Goal: Check status: Check status

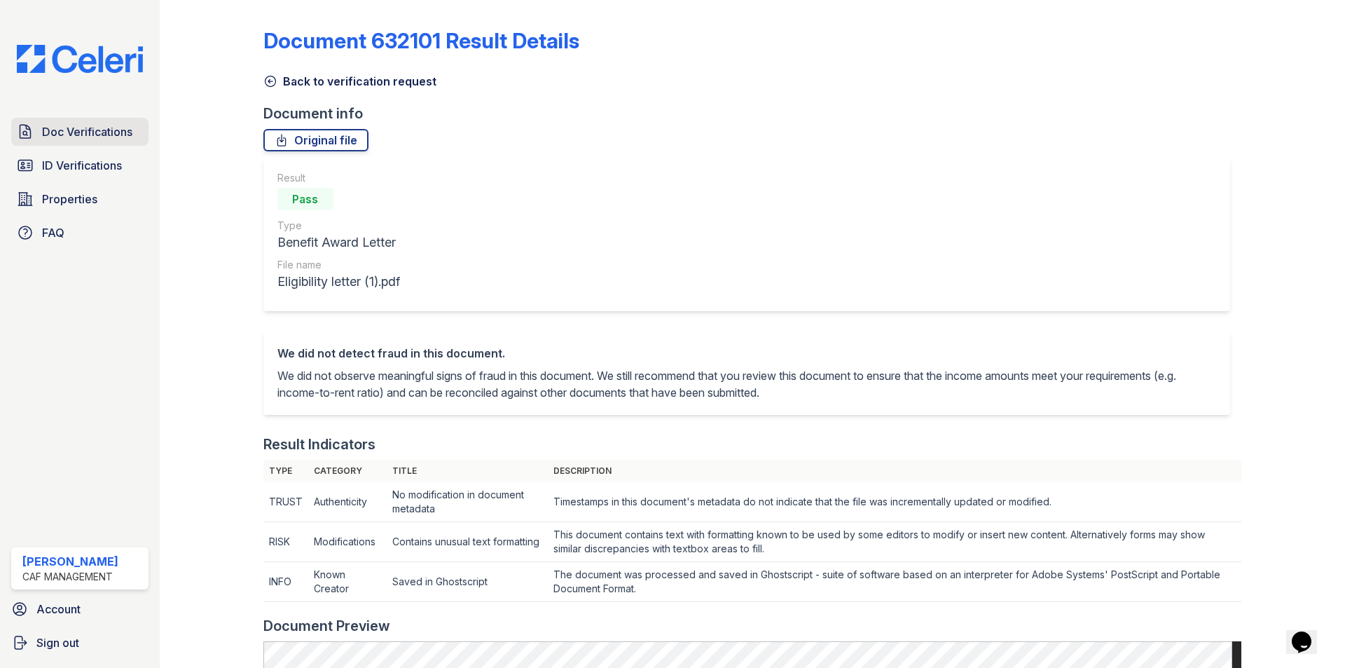
click at [103, 137] on span "Doc Verifications" at bounding box center [87, 131] width 90 height 17
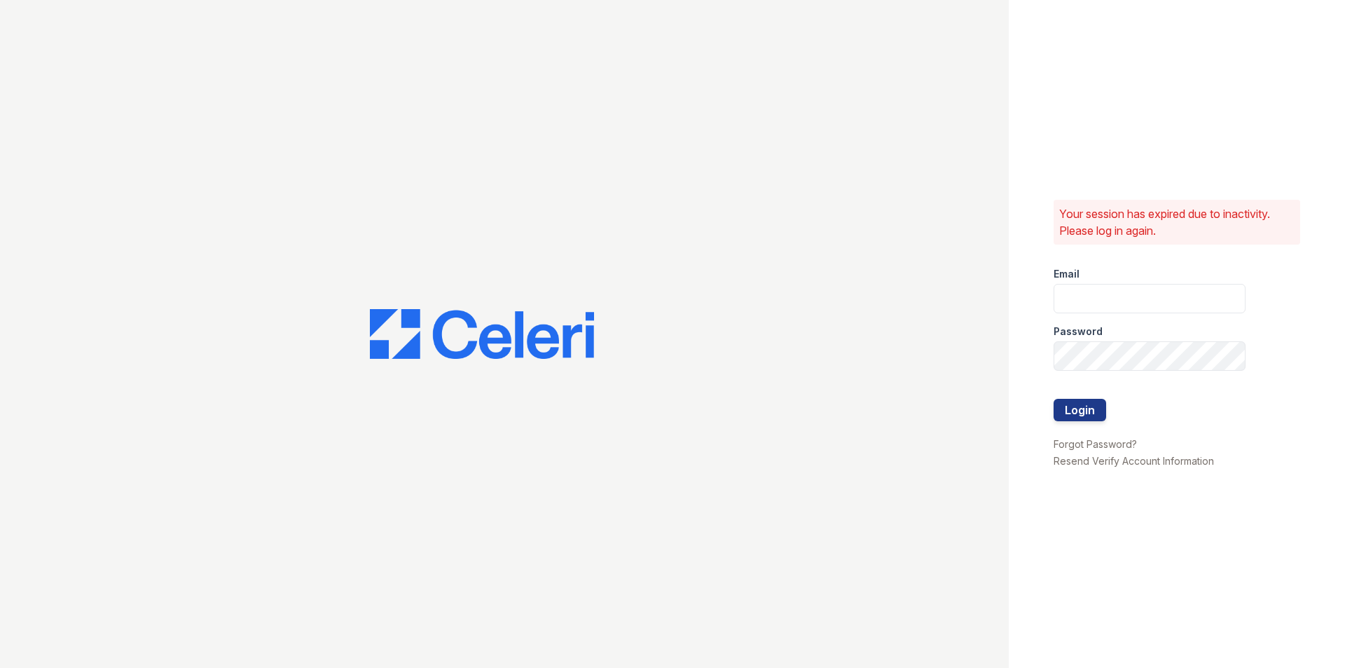
type input "carlylesouth2@cafmanagement.com"
click at [1089, 418] on button "Login" at bounding box center [1079, 410] width 53 height 22
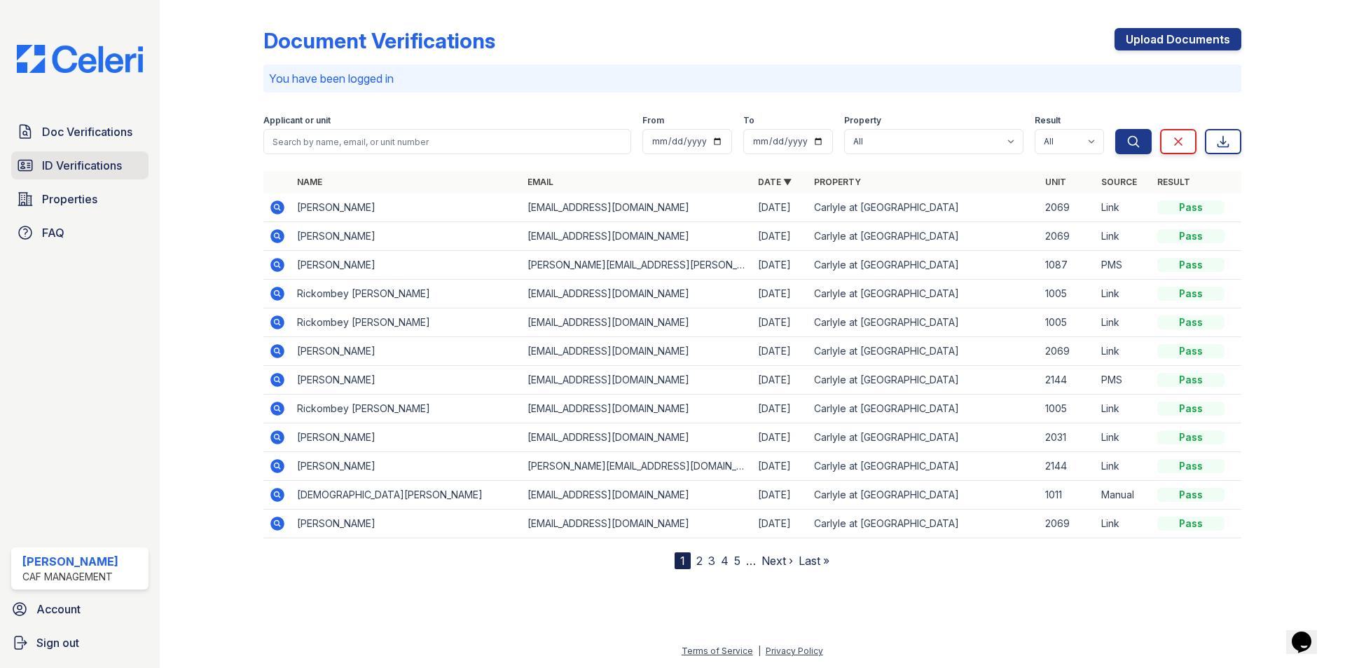
click at [97, 172] on span "ID Verifications" at bounding box center [82, 165] width 80 height 17
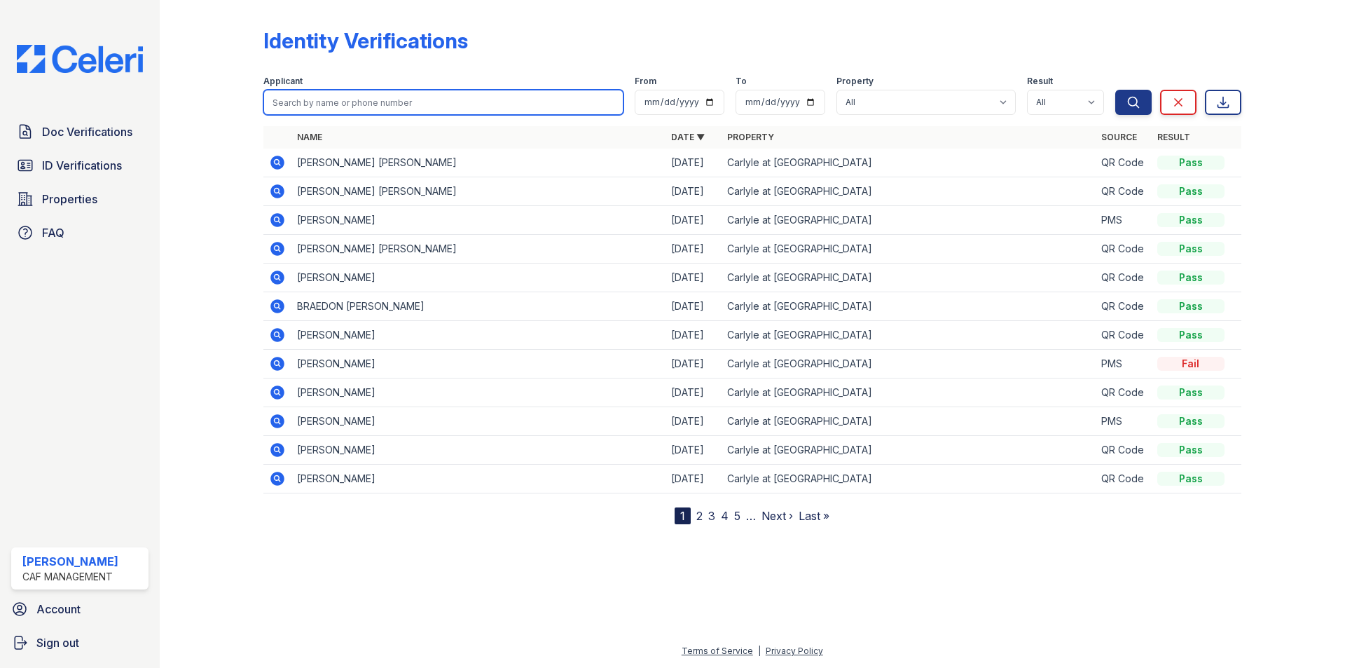
click at [413, 106] on input "search" at bounding box center [443, 102] width 360 height 25
type input "rick"
click at [1115, 90] on button "Search" at bounding box center [1133, 102] width 36 height 25
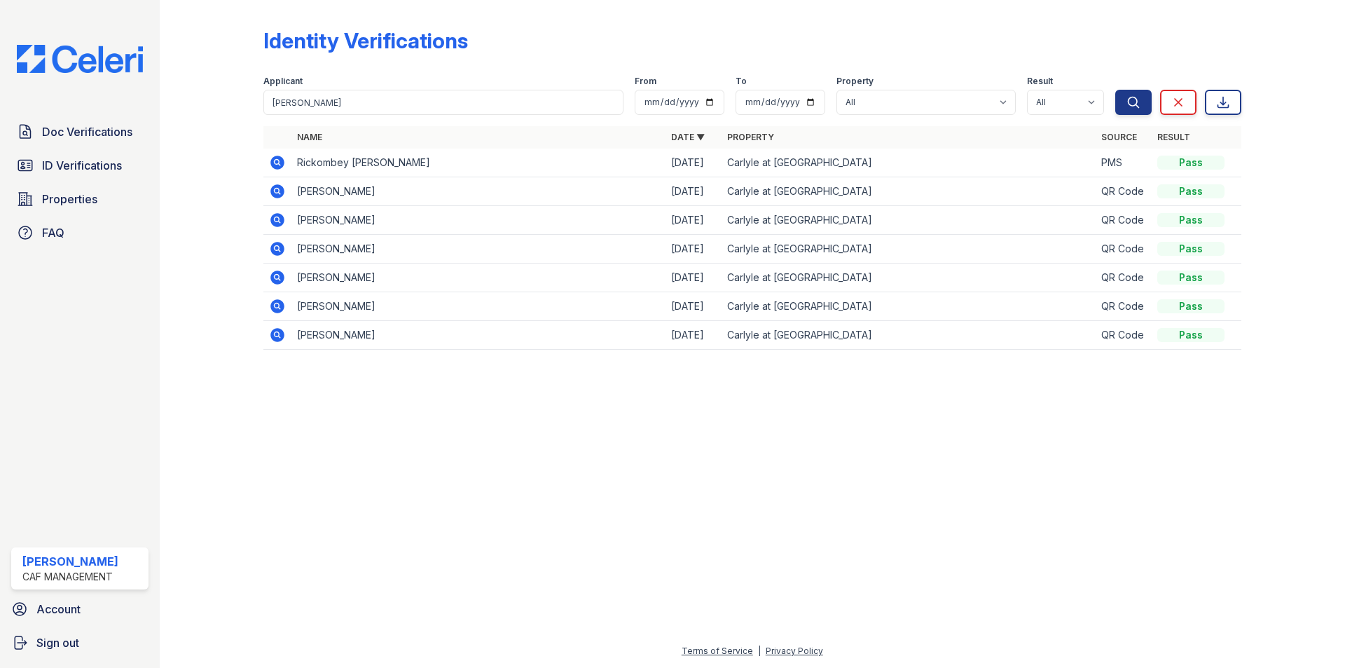
click at [277, 162] on icon at bounding box center [277, 162] width 4 height 4
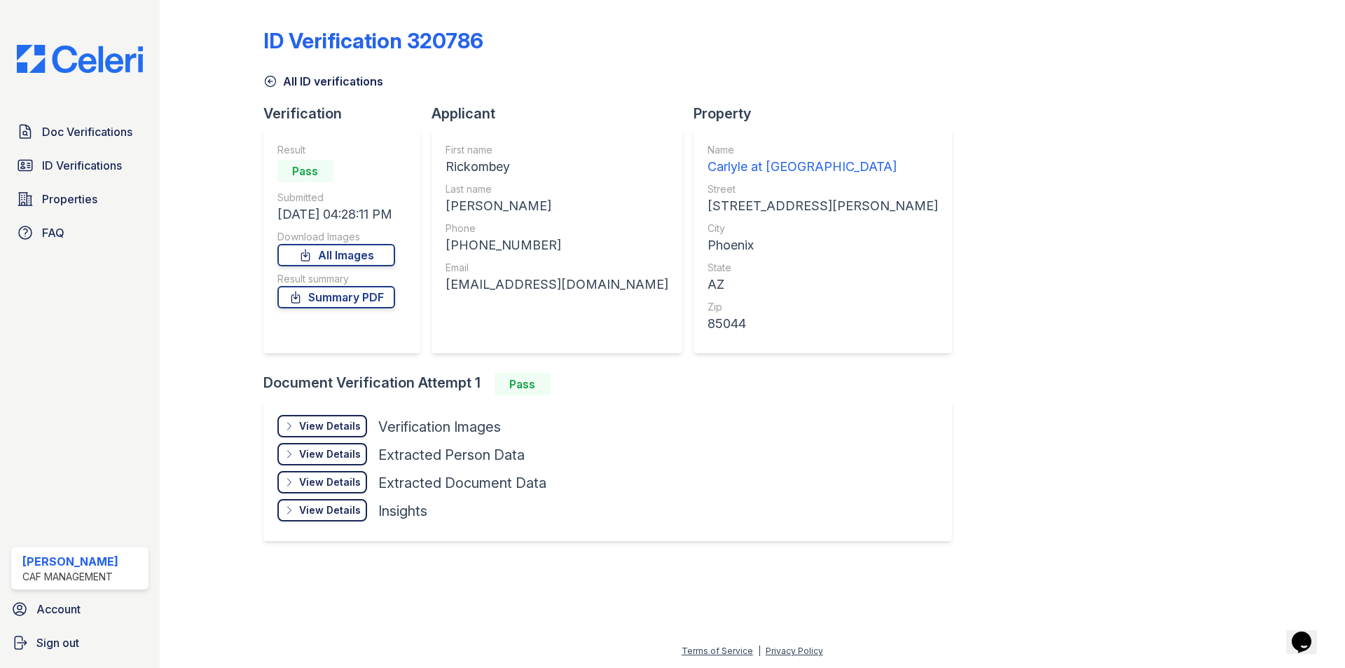
click at [958, 496] on div "ID Verification 320786 All ID verifications Verification Result Pass Submitted …" at bounding box center [752, 283] width 978 height 555
click at [913, 329] on div "ID Verification 320786 All ID verifications Verification Result Pass Submitted …" at bounding box center [752, 283] width 978 height 555
click at [352, 289] on link "Summary PDF" at bounding box center [336, 297] width 118 height 22
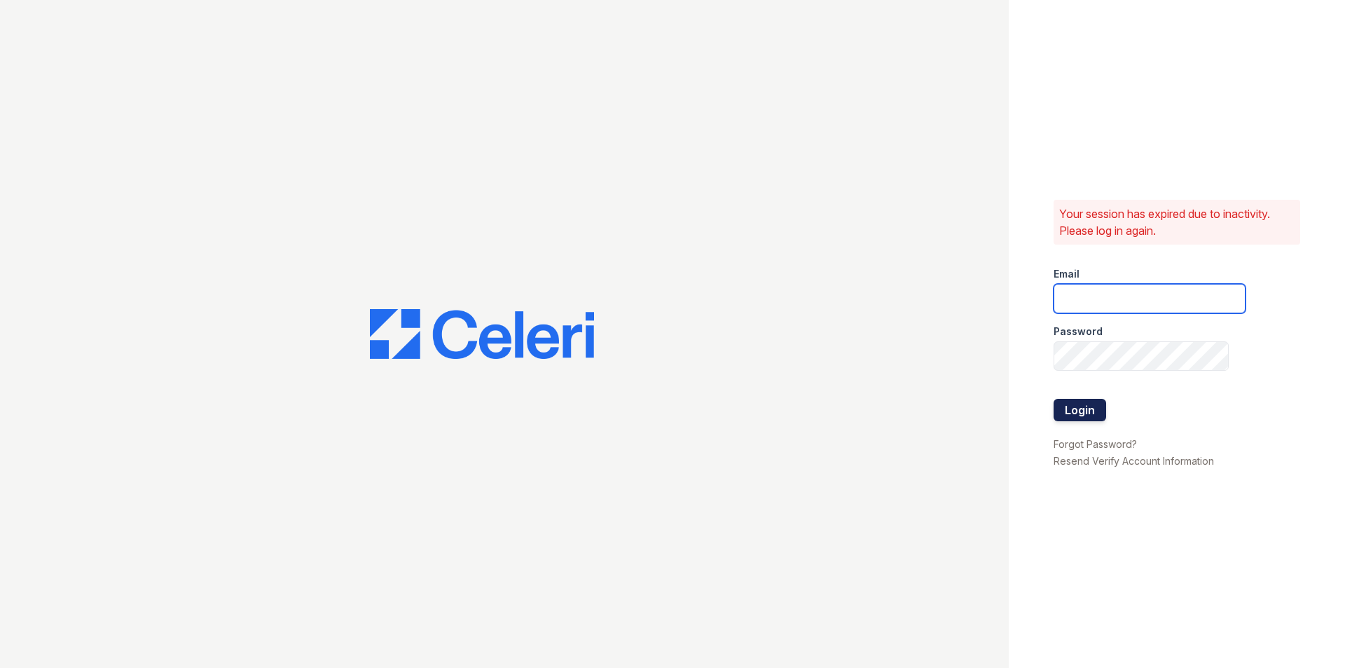
type input "[EMAIL_ADDRESS][DOMAIN_NAME]"
click at [1082, 410] on button "Login" at bounding box center [1079, 410] width 53 height 22
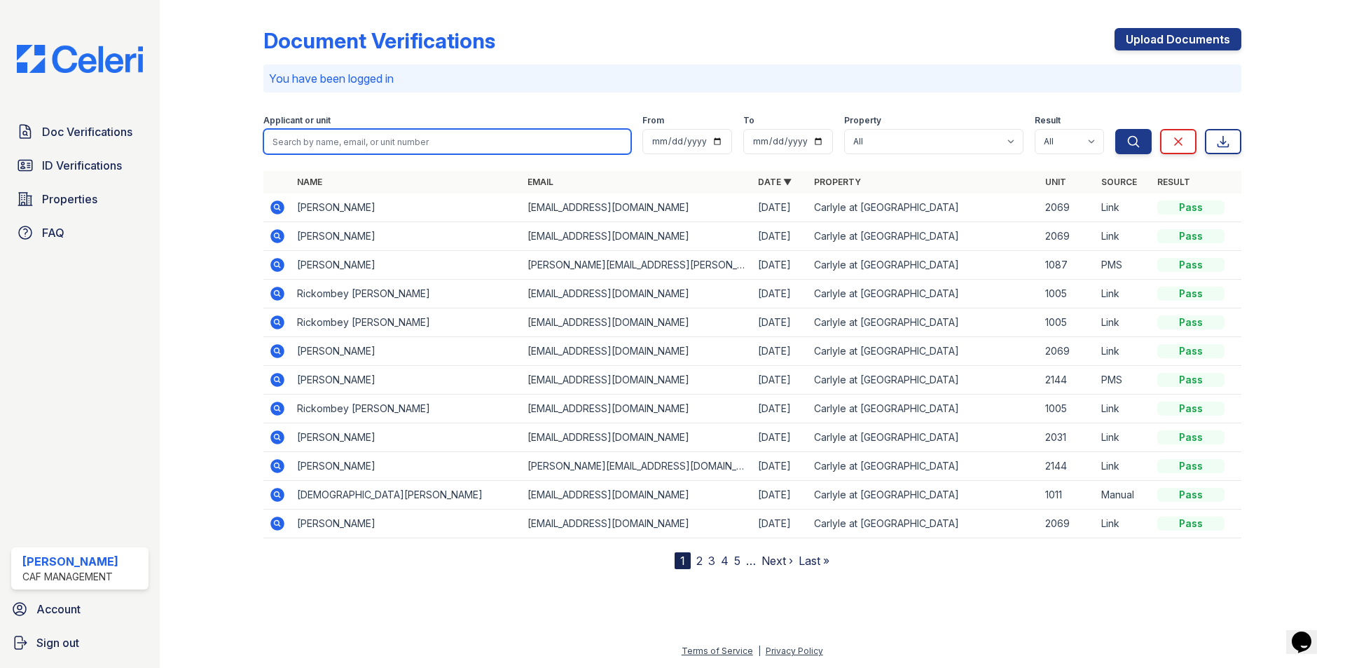
click at [343, 139] on input "search" at bounding box center [447, 141] width 368 height 25
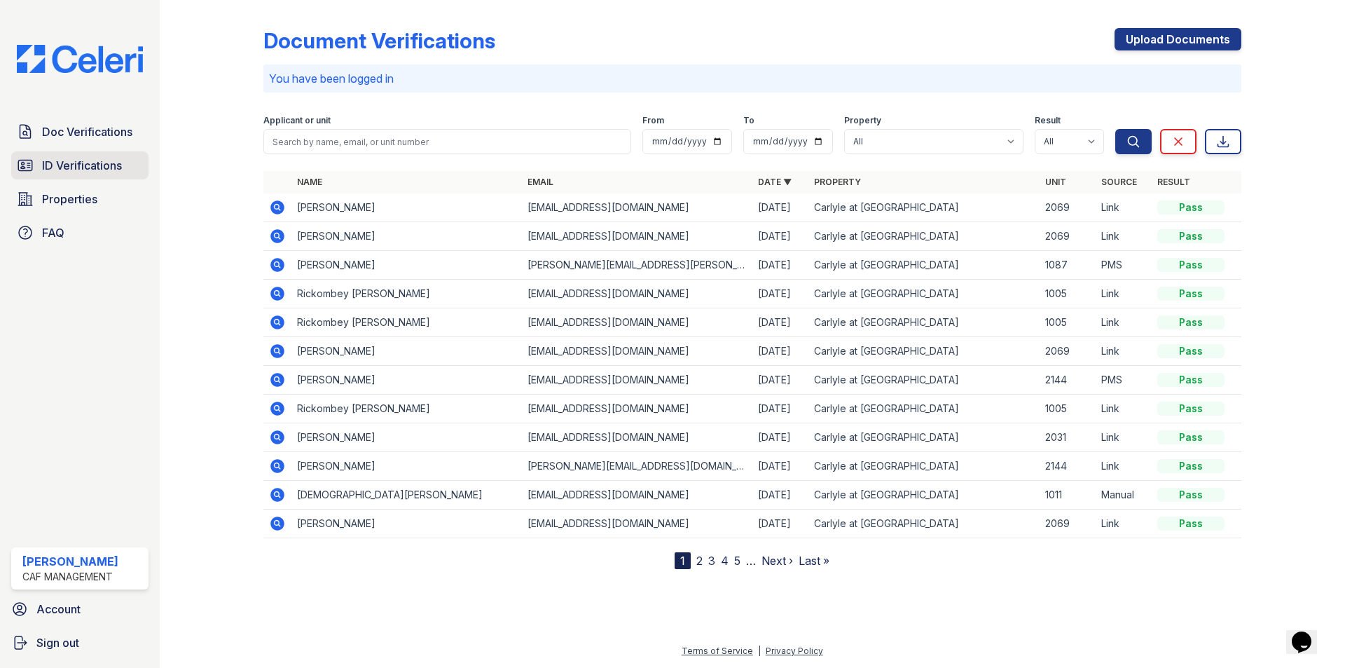
click at [76, 160] on span "ID Verifications" at bounding box center [82, 165] width 80 height 17
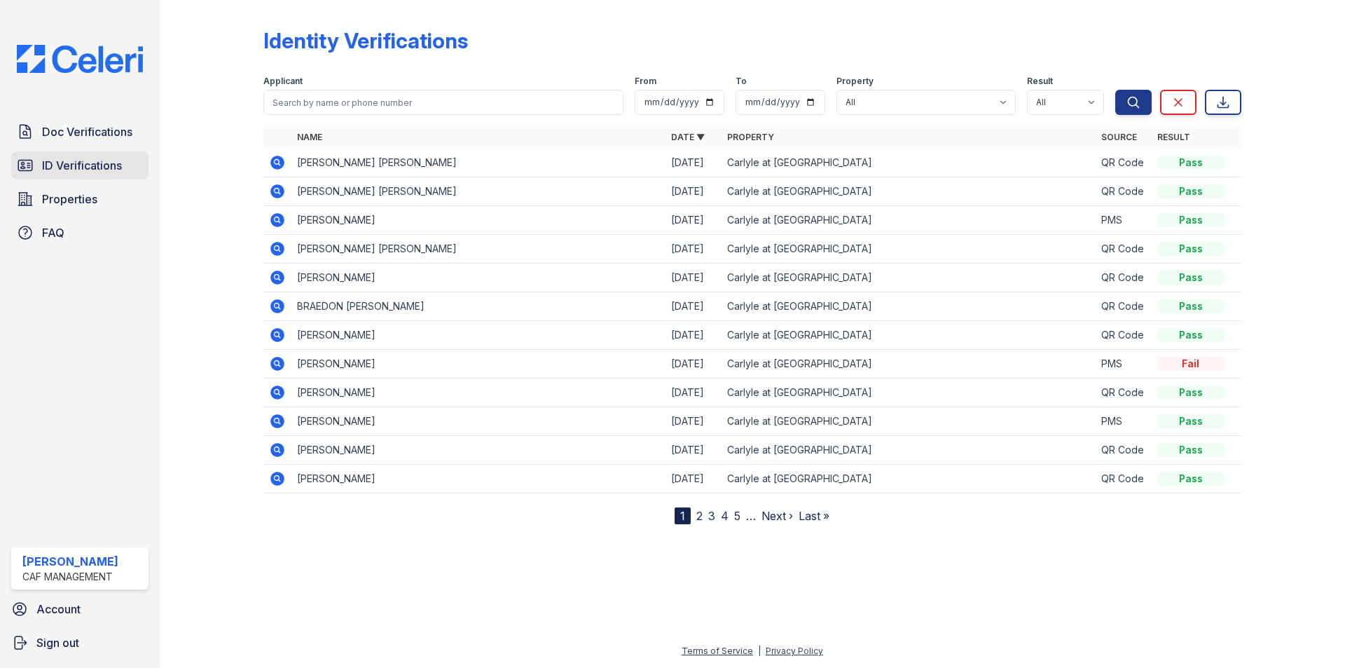
click at [78, 165] on span "ID Verifications" at bounding box center [82, 165] width 80 height 17
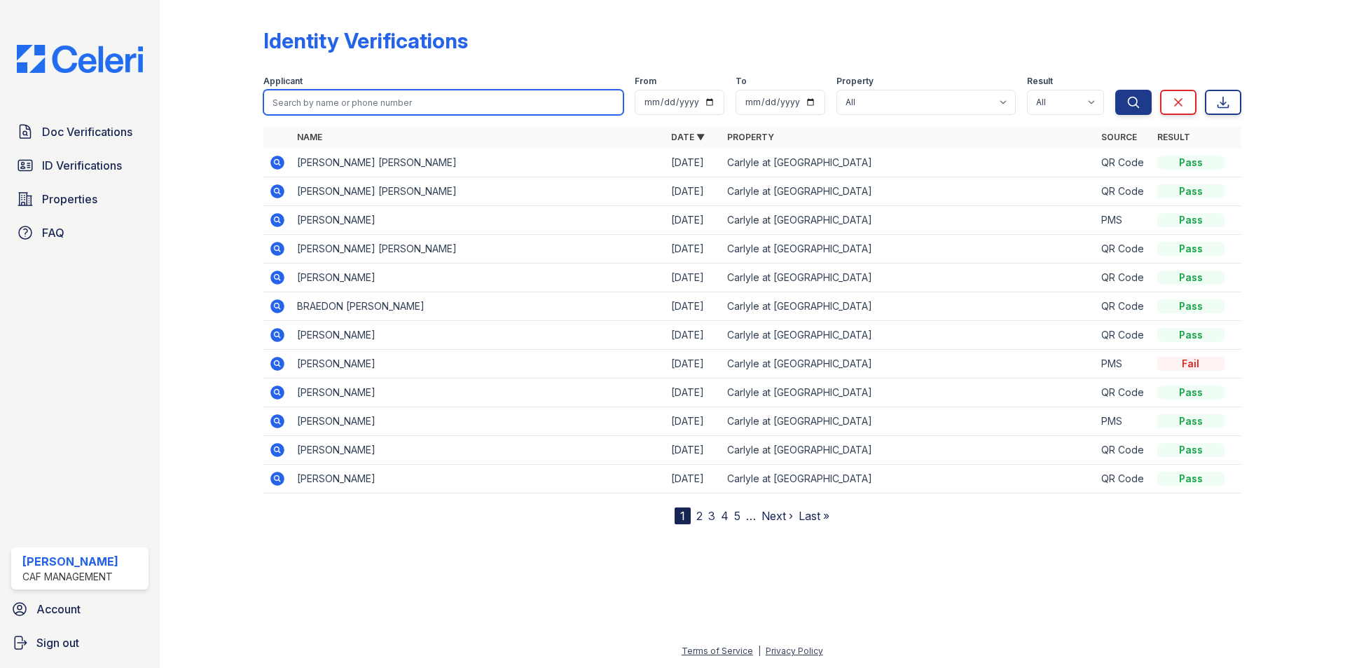
click at [310, 104] on input "search" at bounding box center [443, 102] width 360 height 25
type input "rickombey"
click at [1115, 90] on button "Search" at bounding box center [1133, 102] width 36 height 25
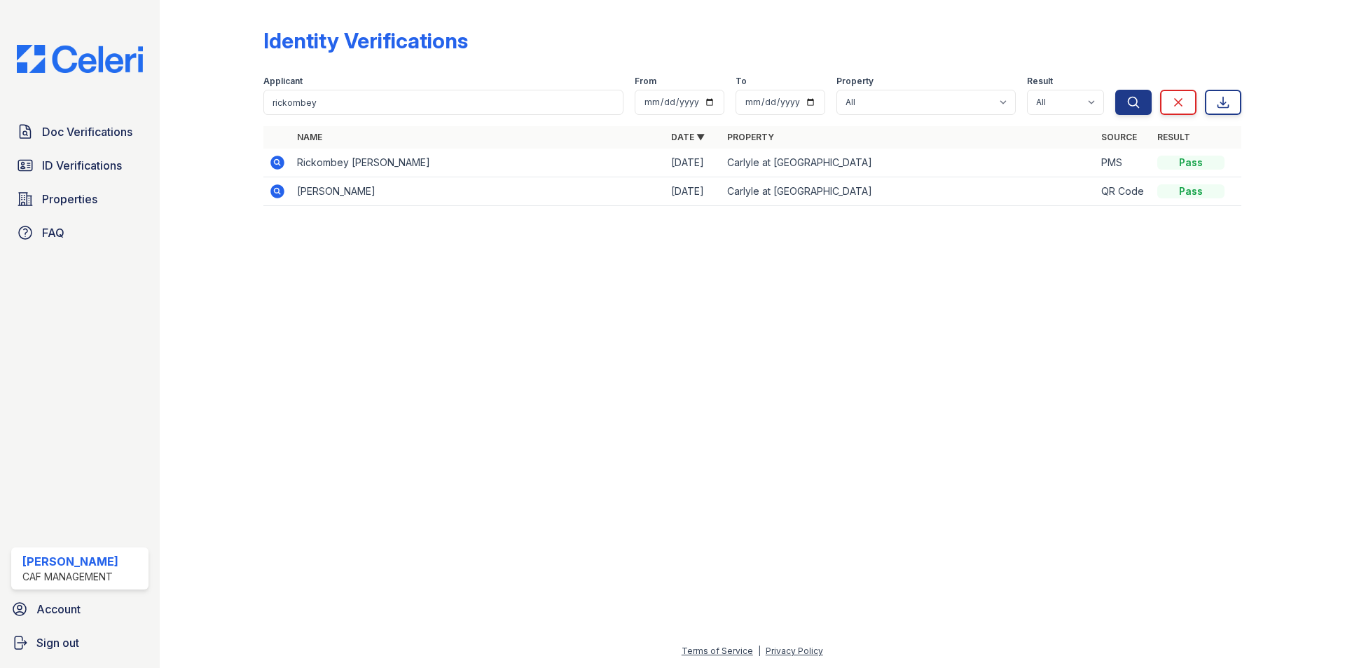
click at [279, 198] on icon at bounding box center [277, 191] width 14 height 14
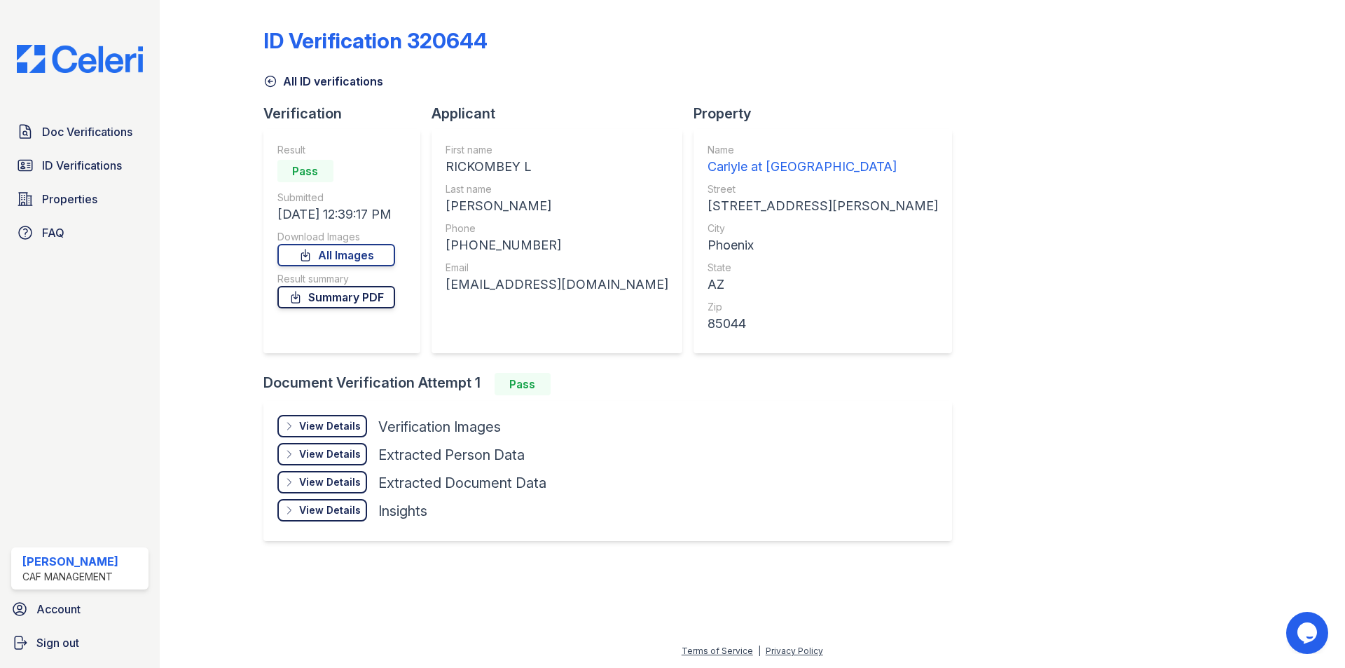
click at [352, 302] on link "Summary PDF" at bounding box center [336, 297] width 118 height 22
click at [83, 139] on span "Doc Verifications" at bounding box center [87, 131] width 90 height 17
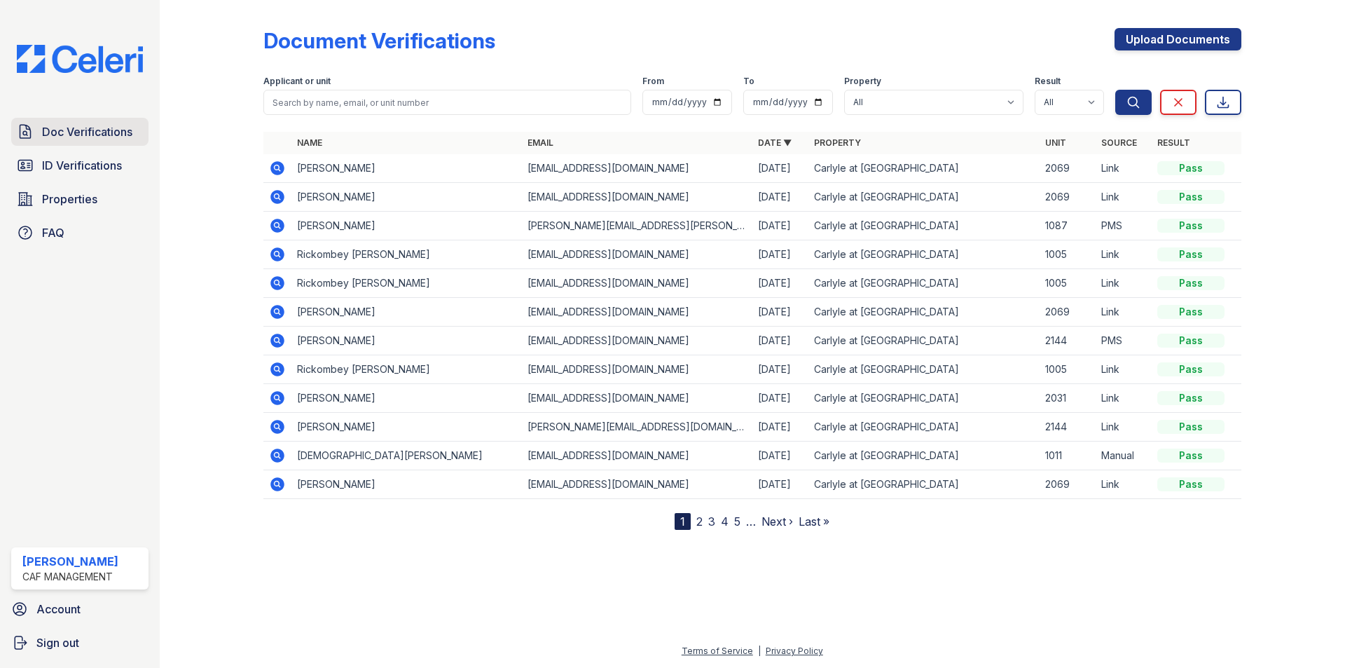
click at [111, 130] on span "Doc Verifications" at bounding box center [87, 131] width 90 height 17
click at [274, 280] on icon at bounding box center [277, 283] width 14 height 14
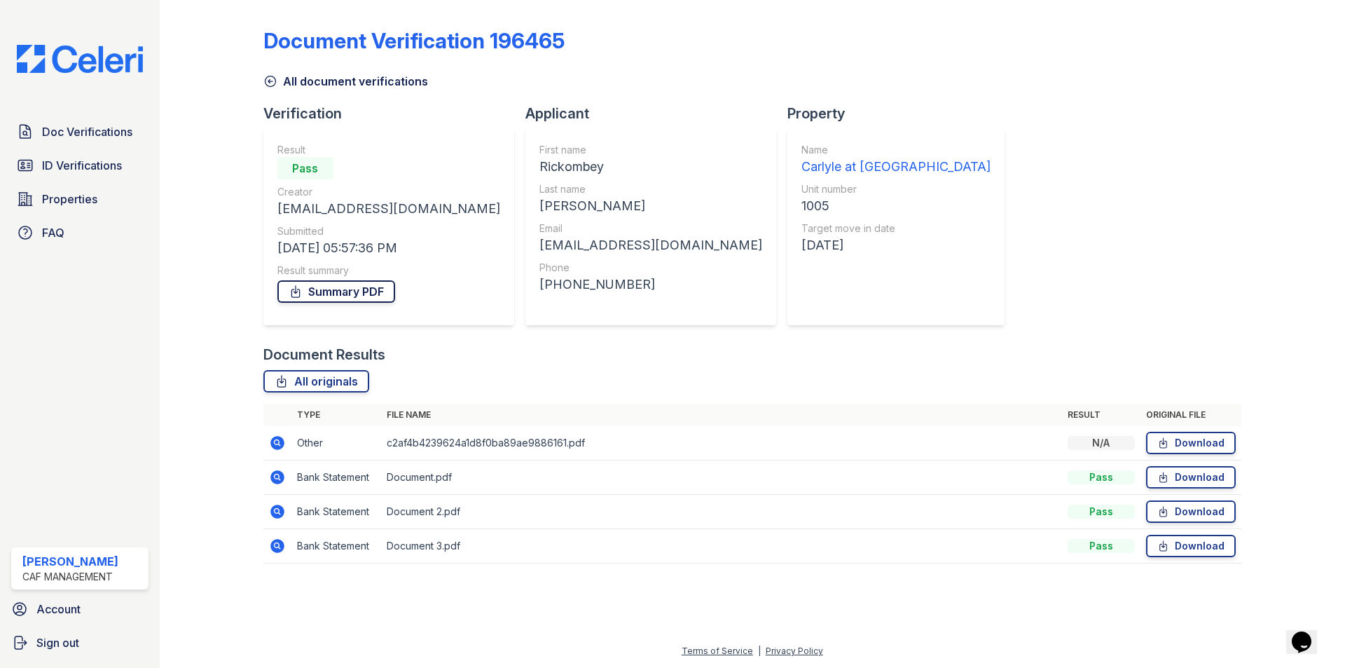
click at [371, 298] on link "Summary PDF" at bounding box center [336, 291] width 118 height 22
